Goal: Transaction & Acquisition: Register for event/course

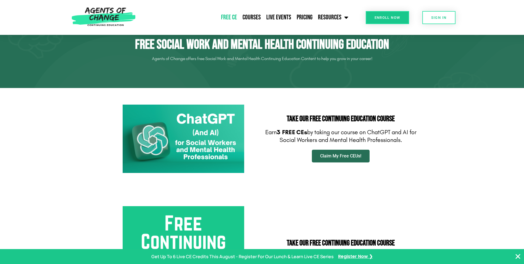
scroll to position [28, 0]
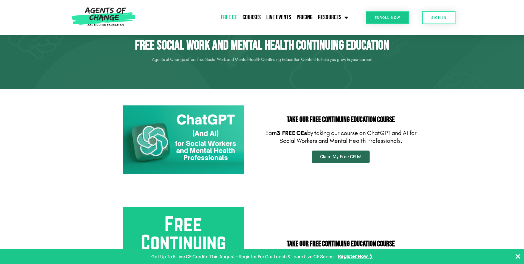
click at [334, 159] on span "Claim My Free CEUs!" at bounding box center [340, 156] width 41 height 4
click at [330, 159] on span "Claim My Free CEUs!" at bounding box center [340, 156] width 41 height 4
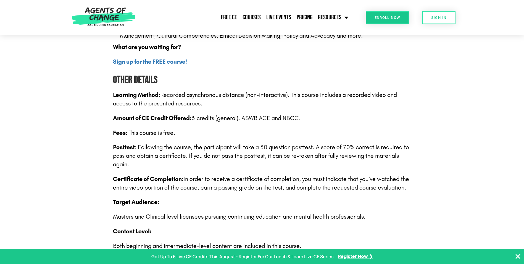
scroll to position [774, 0]
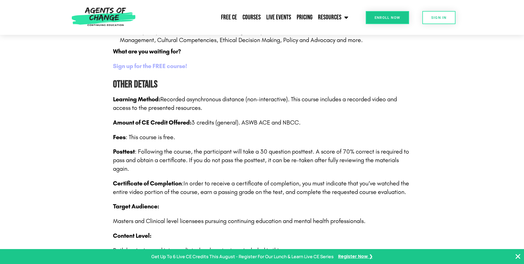
click at [152, 66] on b "Sign up for the FREE course!" at bounding box center [150, 65] width 74 height 7
